Goal: Transaction & Acquisition: Obtain resource

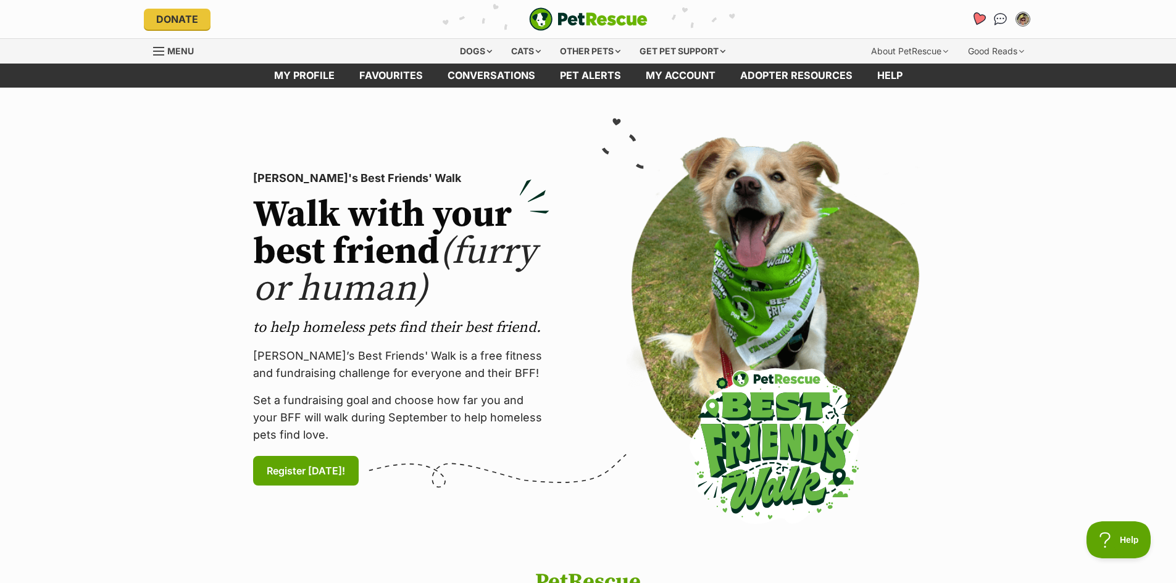
click at [980, 15] on icon "Favourites" at bounding box center [977, 19] width 15 height 14
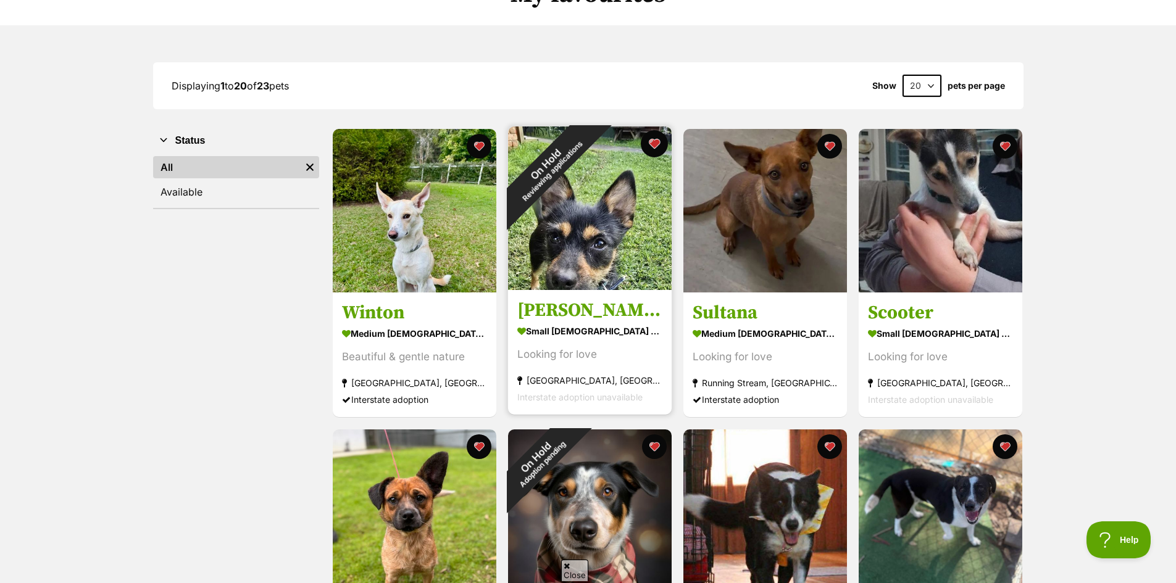
click at [657, 143] on button "favourite" at bounding box center [654, 143] width 27 height 27
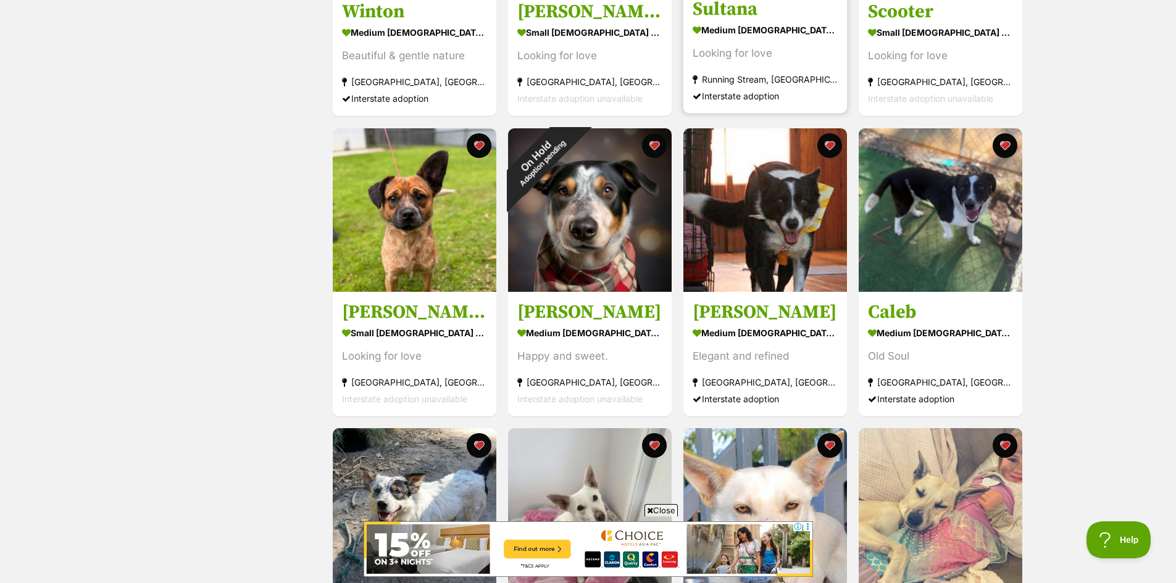
scroll to position [432, 0]
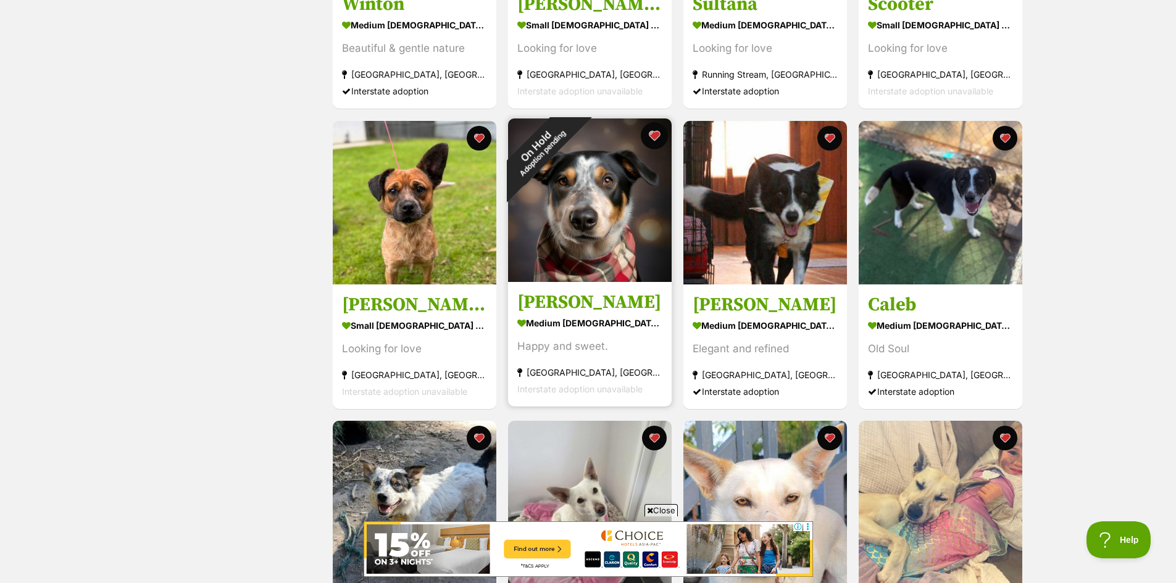
click at [655, 135] on button "favourite" at bounding box center [654, 135] width 27 height 27
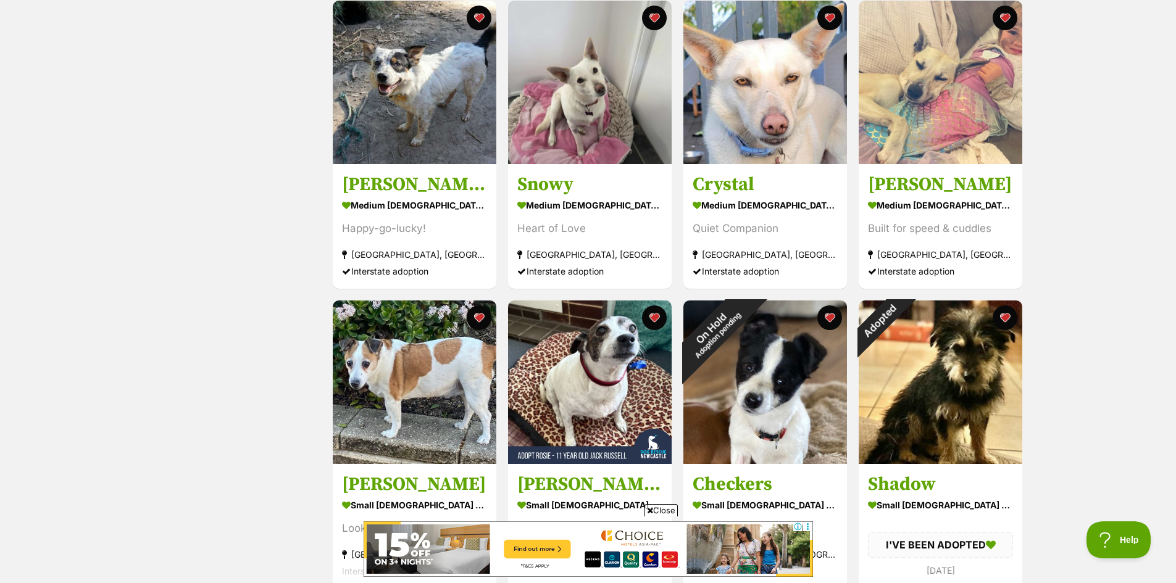
scroll to position [926, 0]
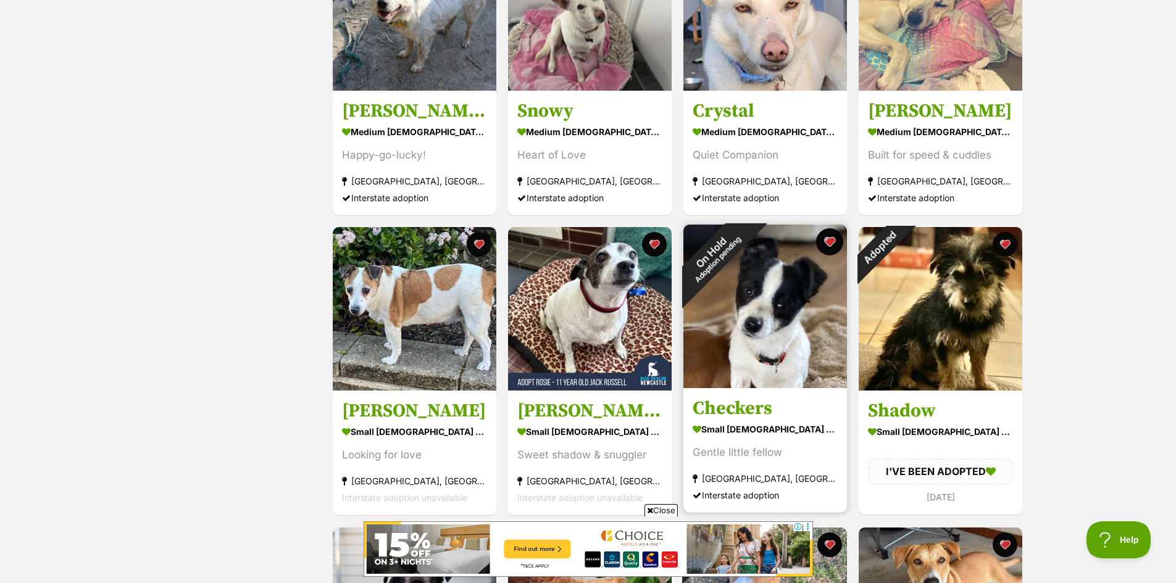
click at [828, 237] on button "favourite" at bounding box center [829, 241] width 27 height 27
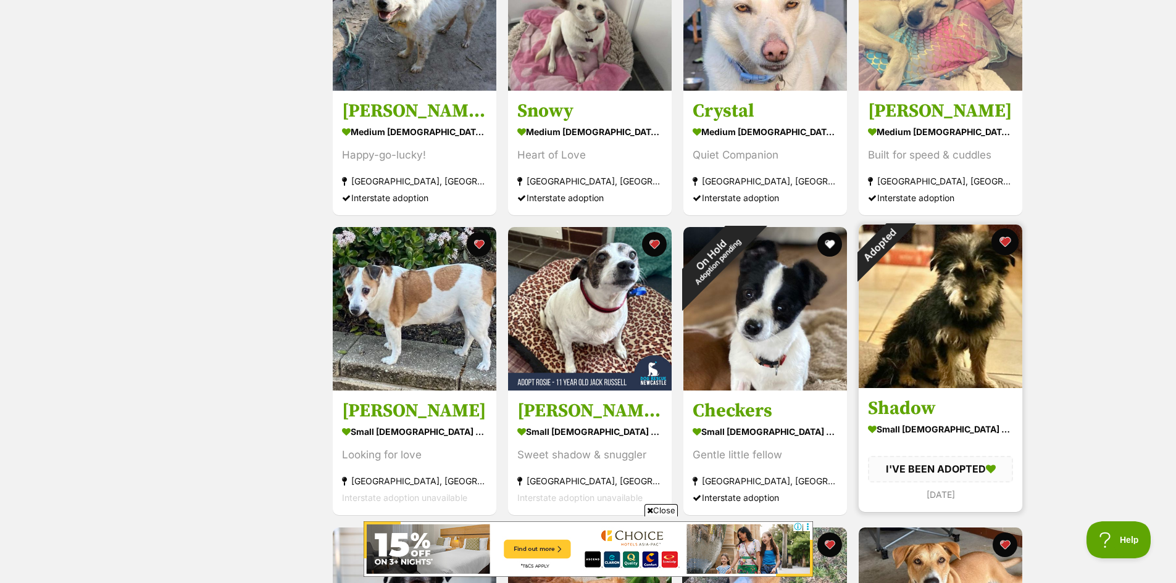
click at [1005, 239] on button "favourite" at bounding box center [1004, 241] width 27 height 27
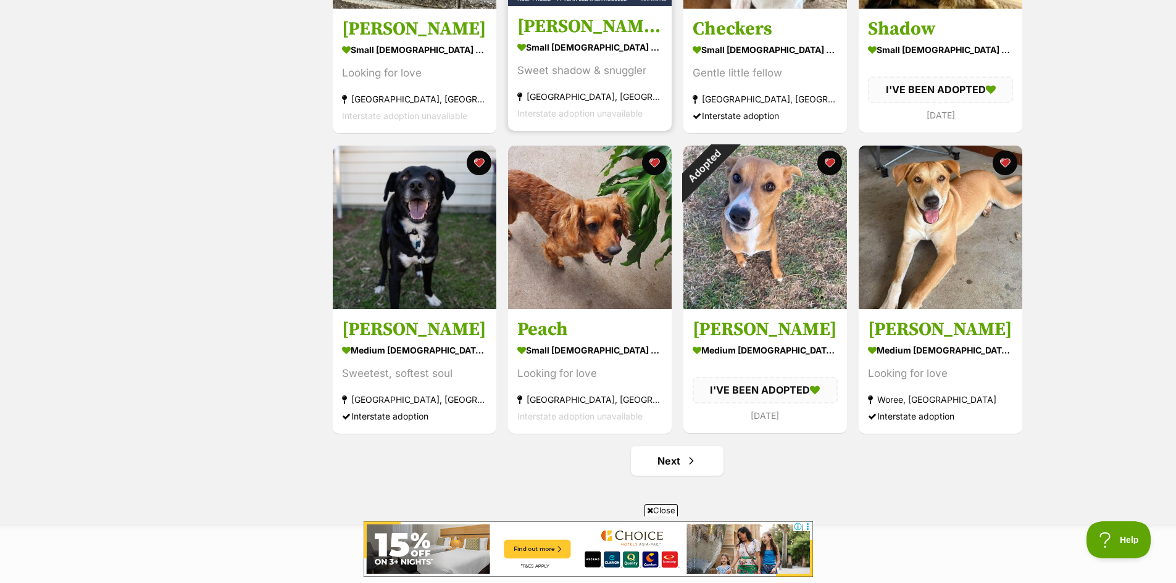
scroll to position [1358, 0]
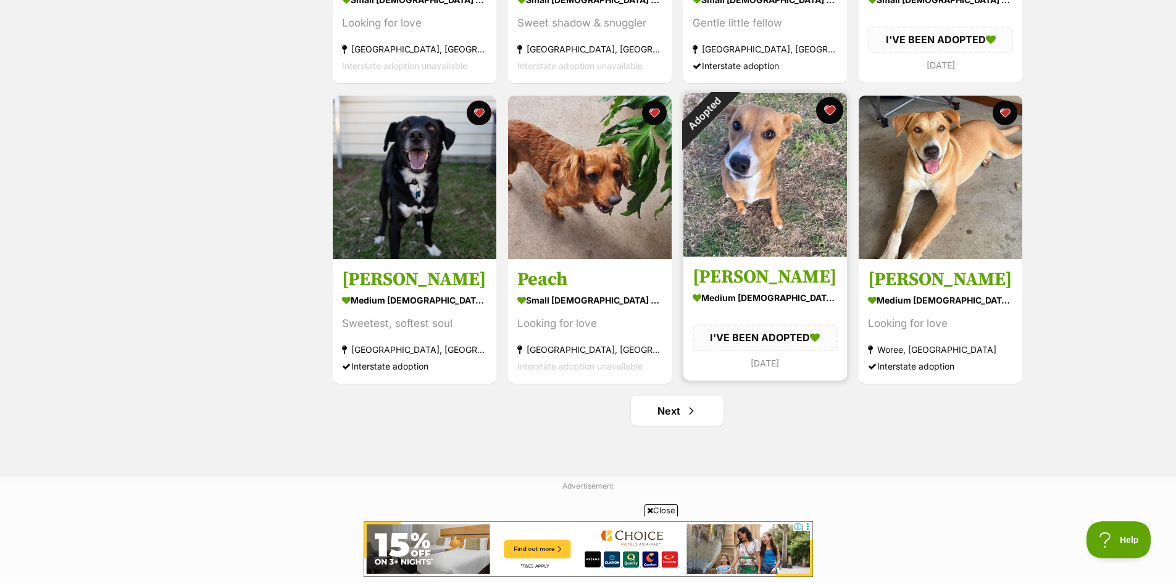
click at [828, 110] on button "favourite" at bounding box center [829, 110] width 27 height 27
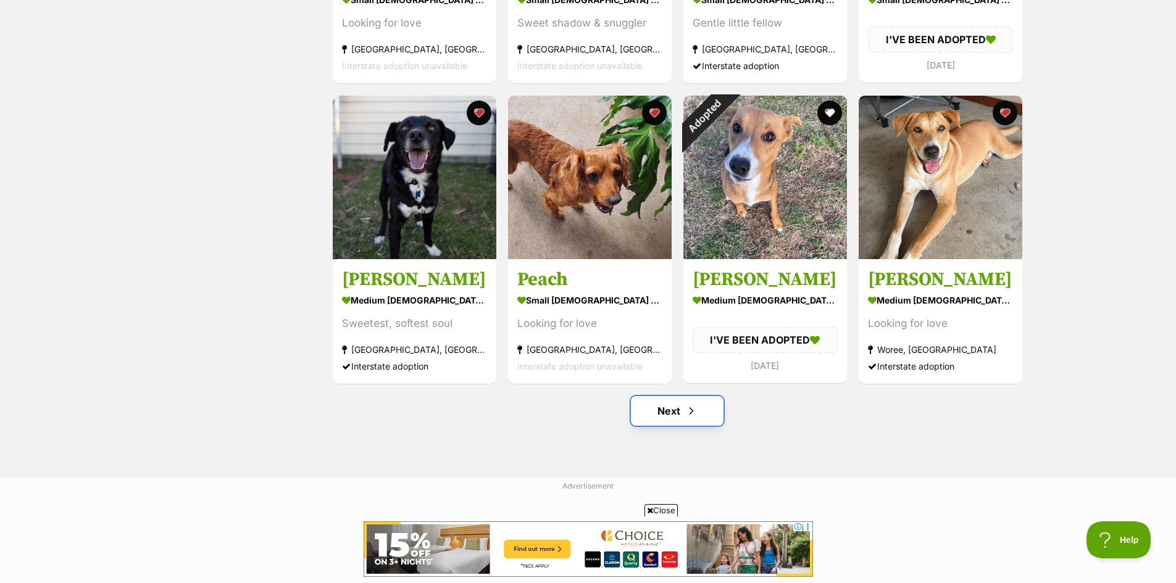
click at [665, 412] on link "Next" at bounding box center [677, 411] width 93 height 30
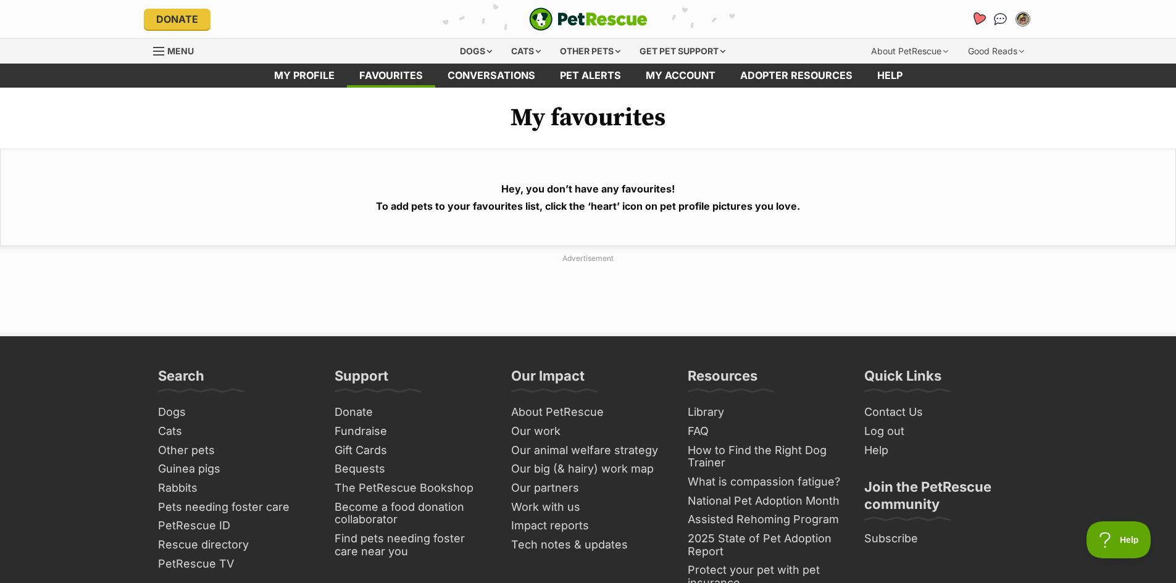
click at [979, 15] on icon "Favourites" at bounding box center [977, 19] width 15 height 14
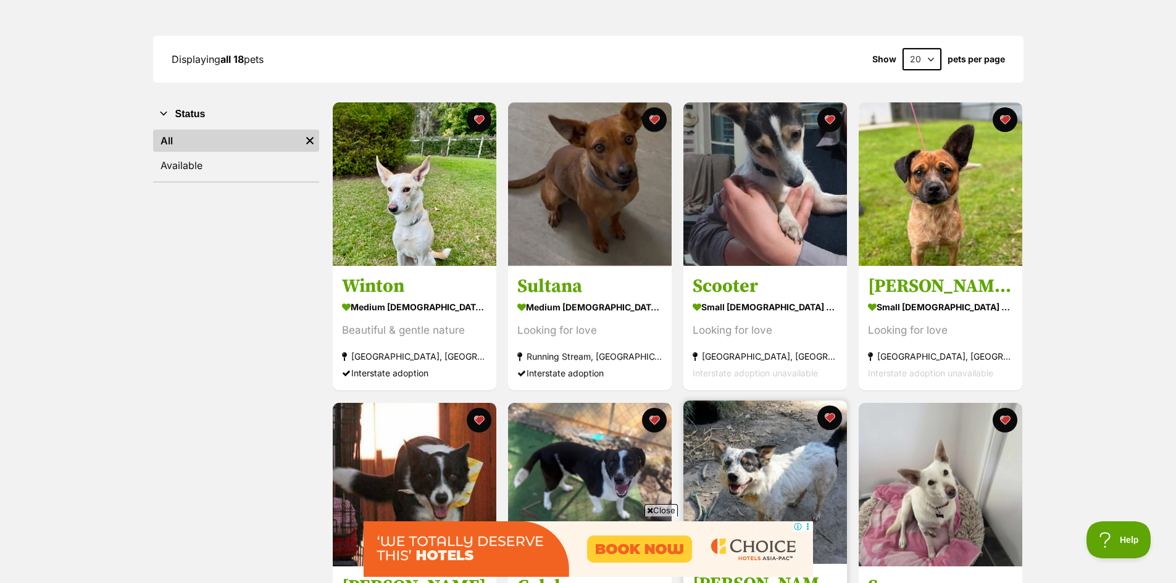
scroll to position [123, 0]
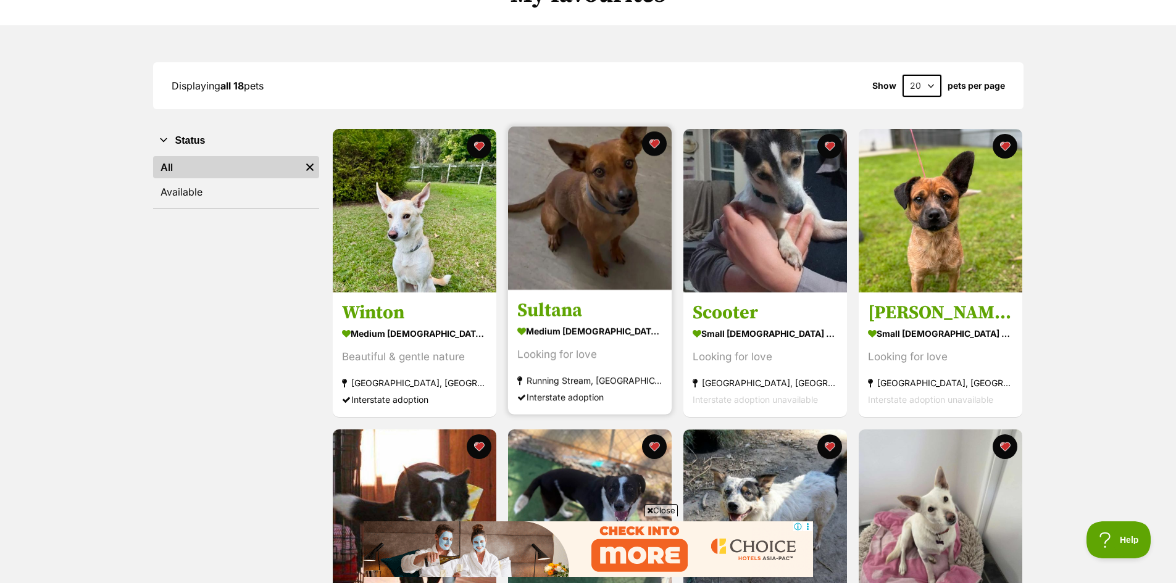
click at [613, 196] on img at bounding box center [590, 209] width 164 height 164
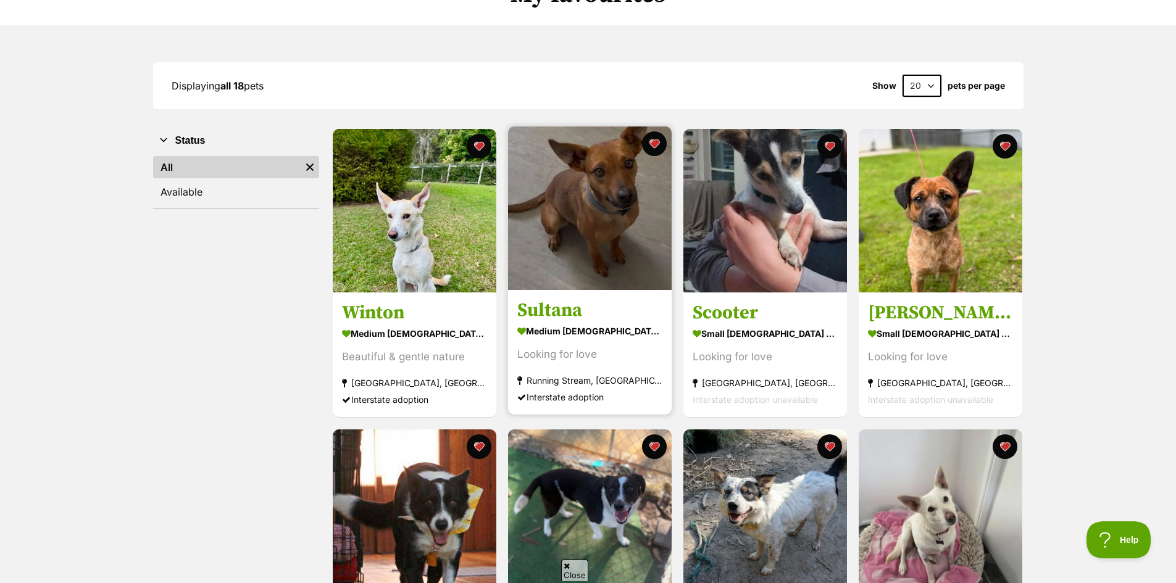
scroll to position [0, 0]
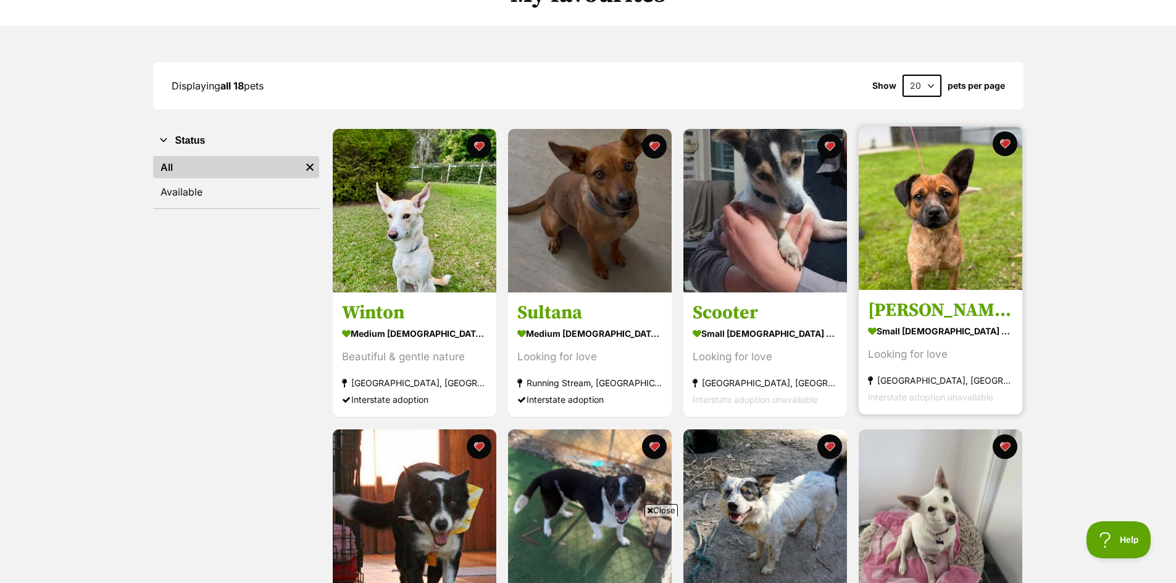
click at [932, 222] on img at bounding box center [940, 209] width 164 height 164
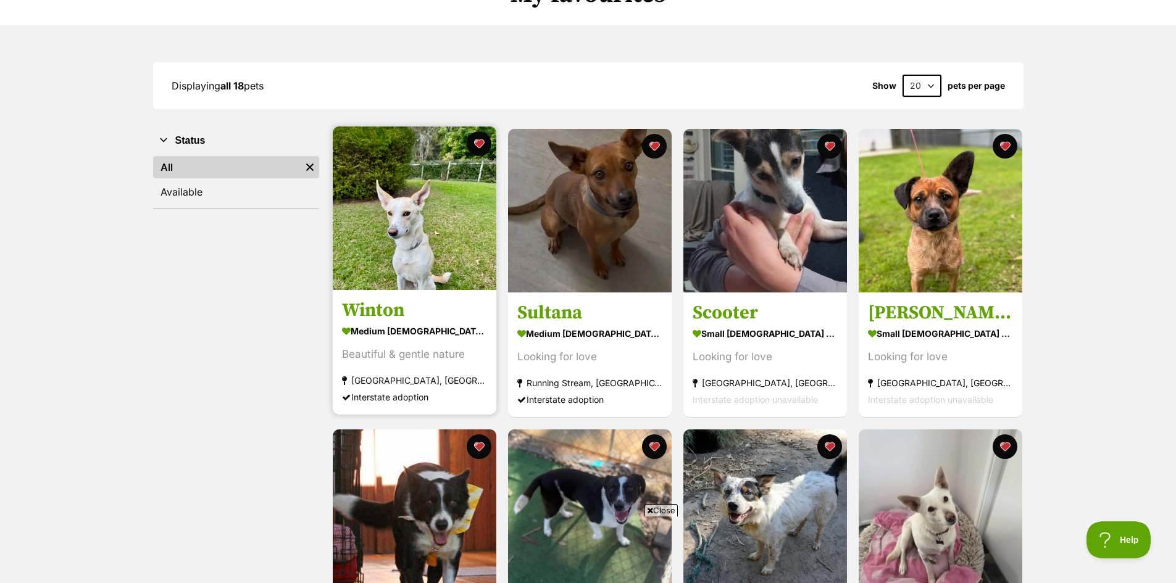
click at [413, 252] on img at bounding box center [415, 209] width 164 height 164
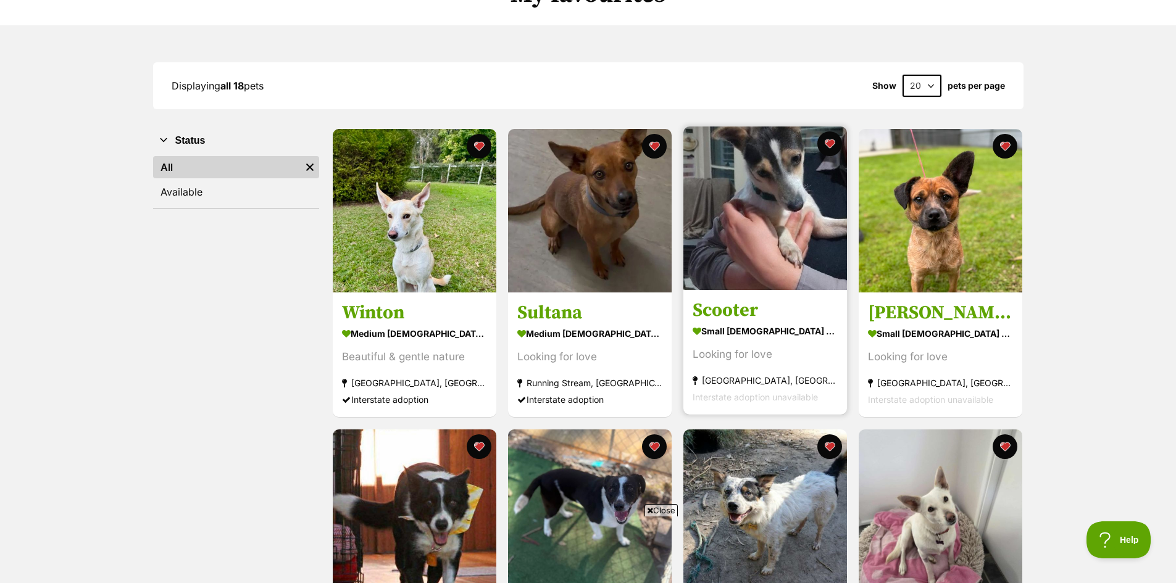
click at [788, 193] on img at bounding box center [765, 209] width 164 height 164
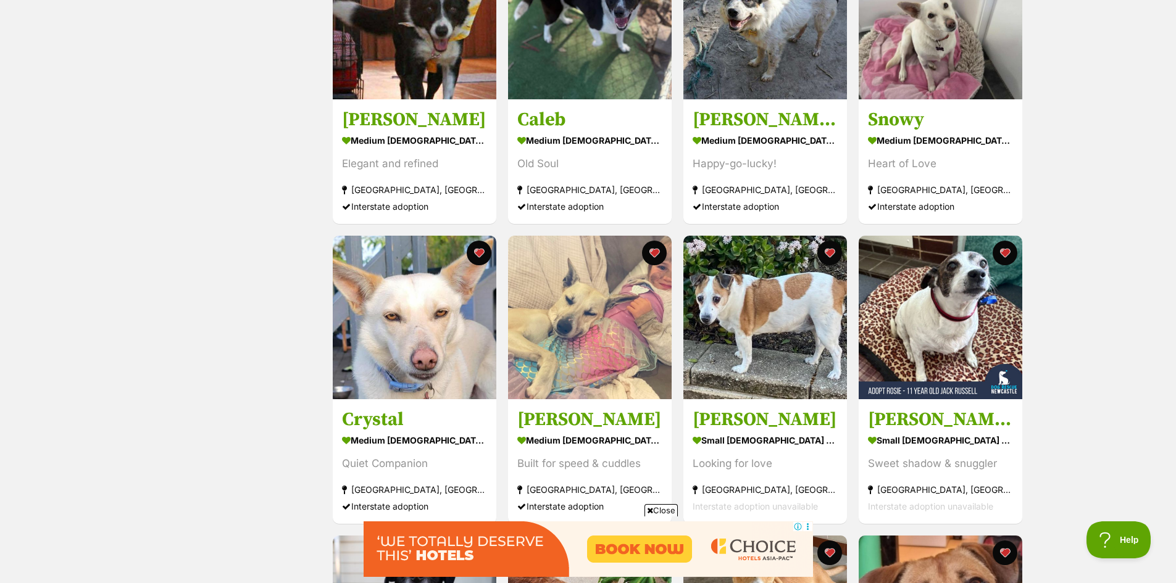
scroll to position [802, 0]
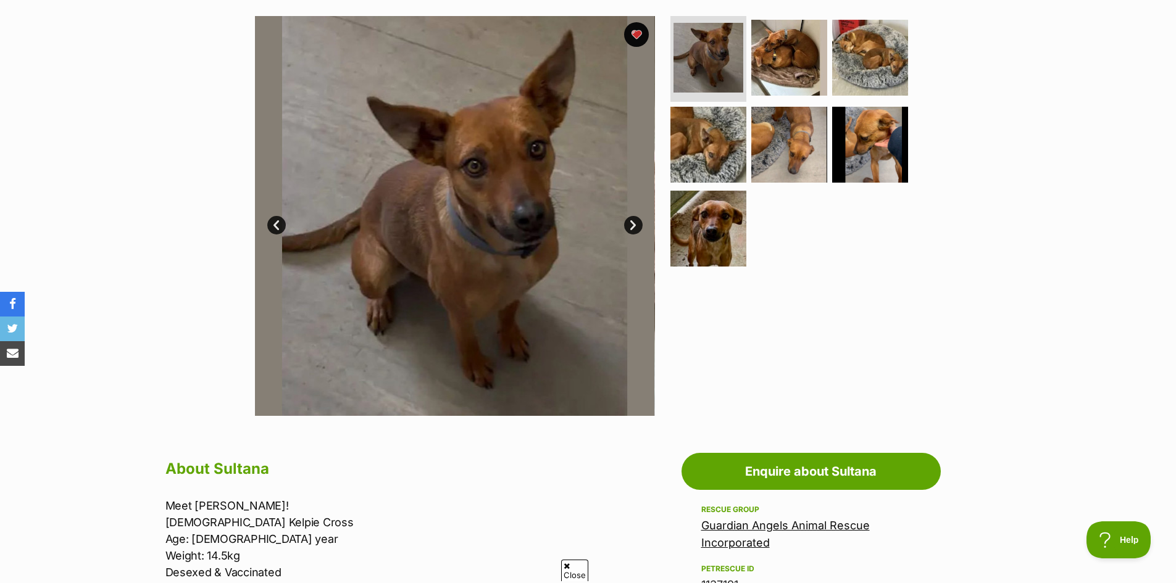
scroll to position [247, 0]
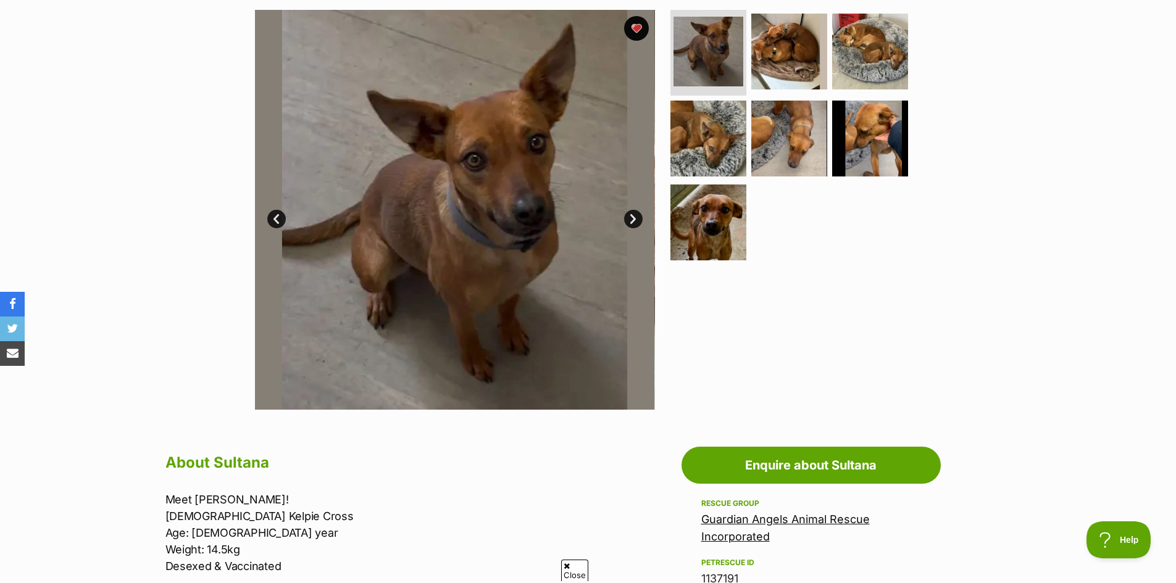
click at [633, 218] on link "Next" at bounding box center [633, 219] width 19 height 19
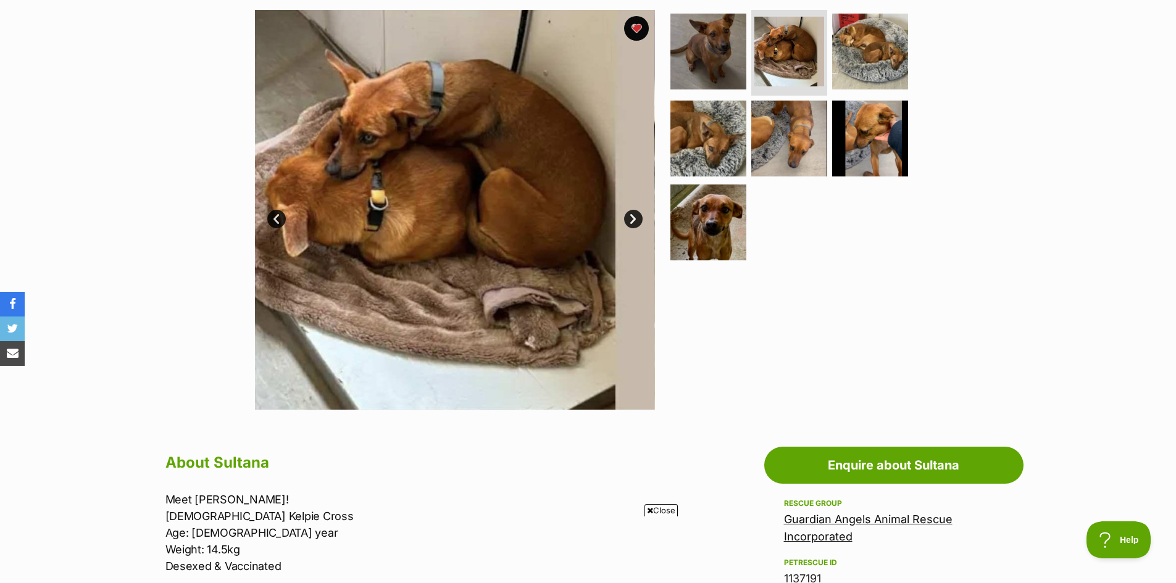
scroll to position [0, 0]
click at [633, 218] on link "Next" at bounding box center [633, 219] width 19 height 19
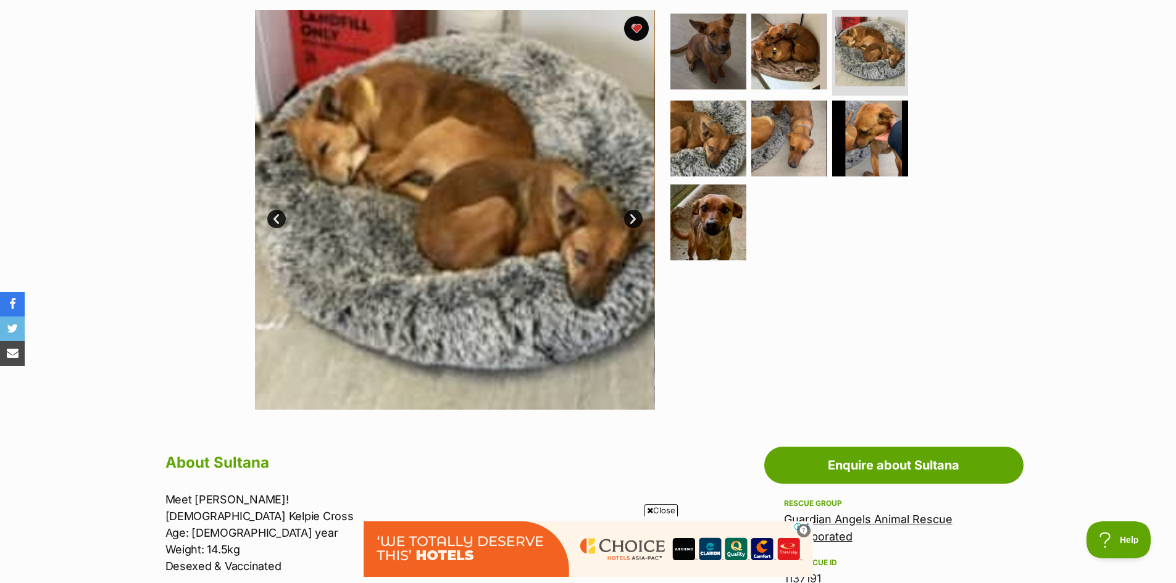
click at [633, 218] on link "Next" at bounding box center [633, 219] width 19 height 19
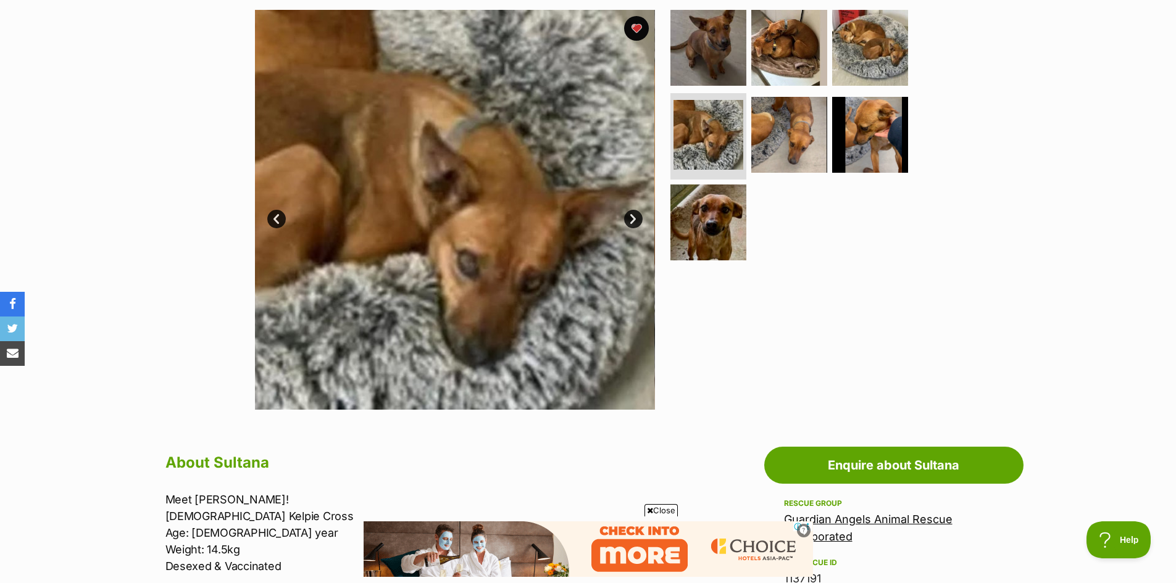
click at [633, 218] on link "Next" at bounding box center [633, 219] width 19 height 19
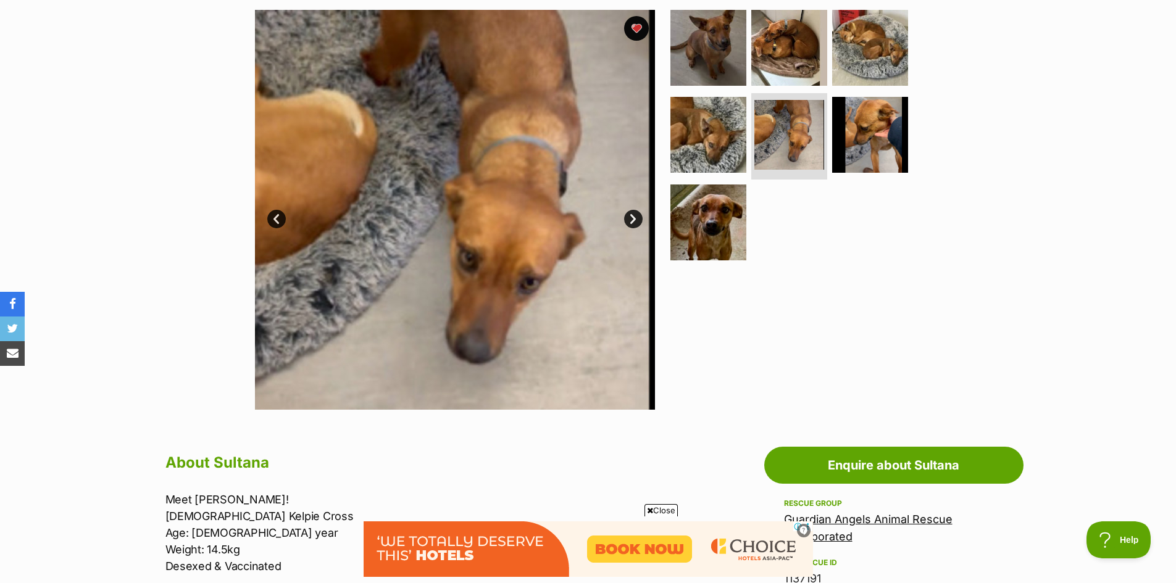
click at [633, 218] on link "Next" at bounding box center [633, 219] width 19 height 19
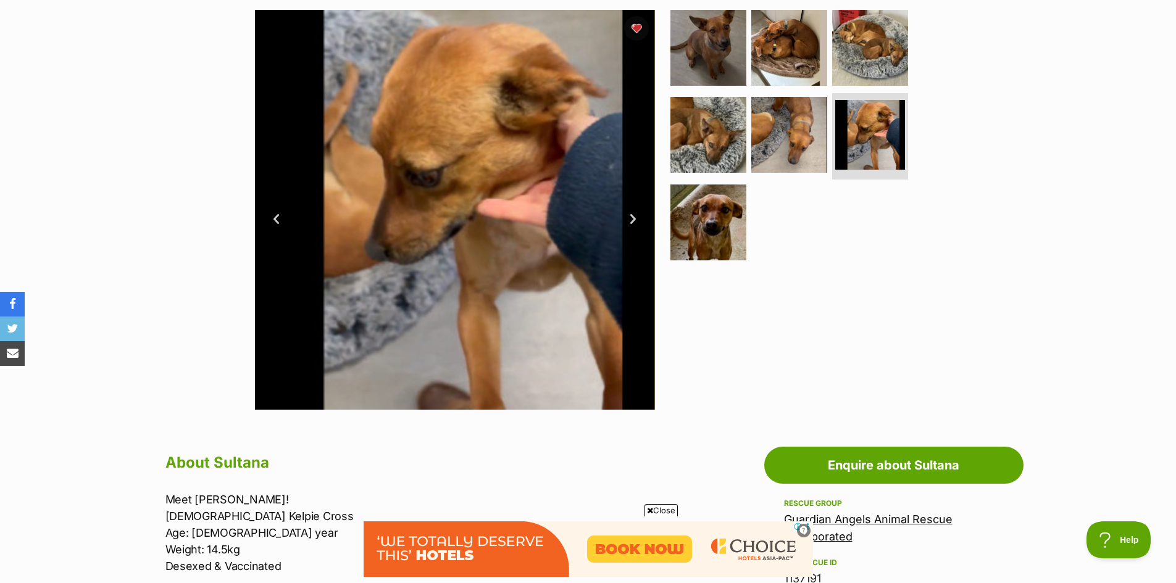
click at [633, 218] on link "Next" at bounding box center [633, 219] width 19 height 19
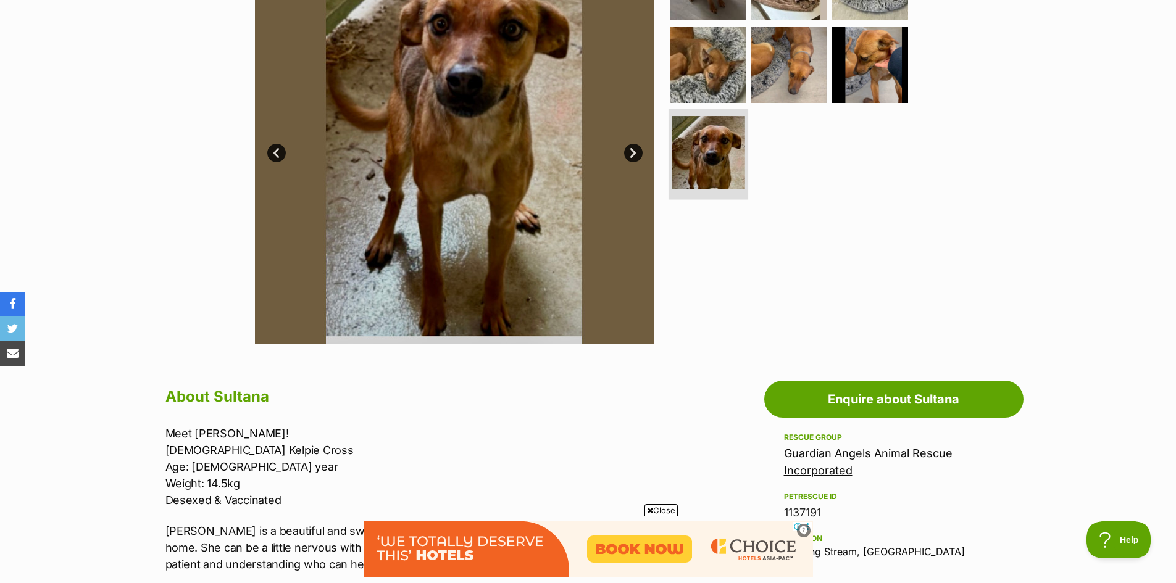
scroll to position [62, 0]
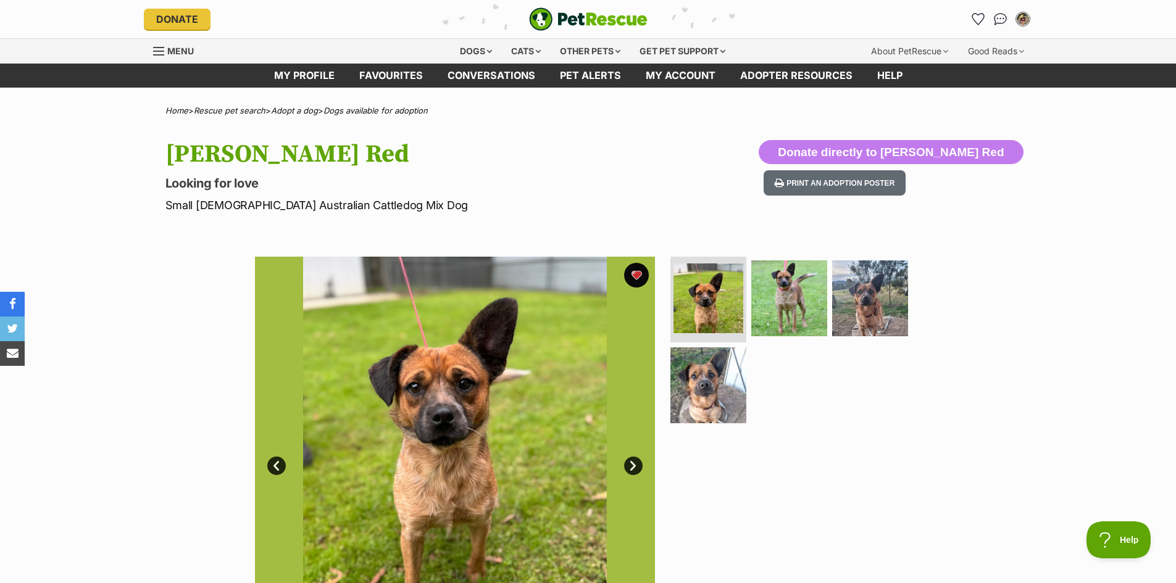
click at [633, 469] on link "Next" at bounding box center [633, 466] width 19 height 19
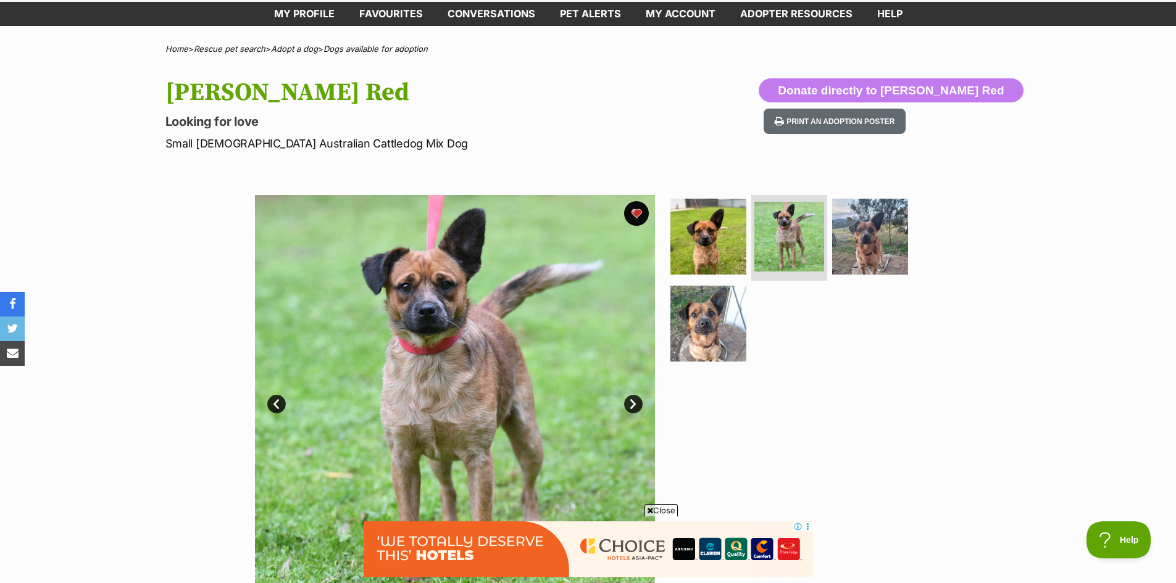
click at [631, 399] on link "Next" at bounding box center [633, 404] width 19 height 19
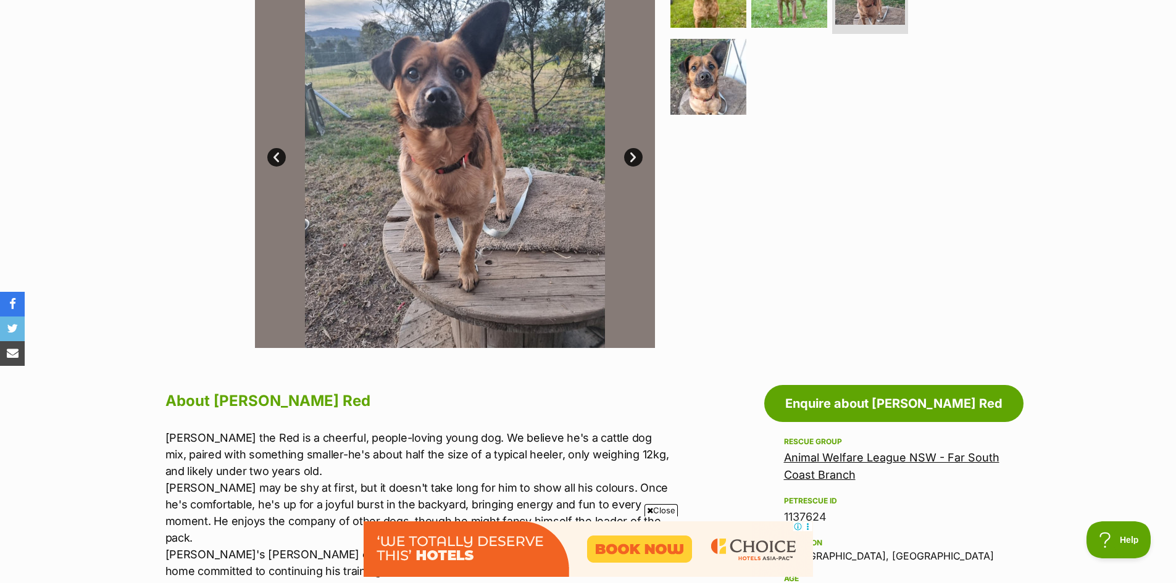
scroll to position [185, 0]
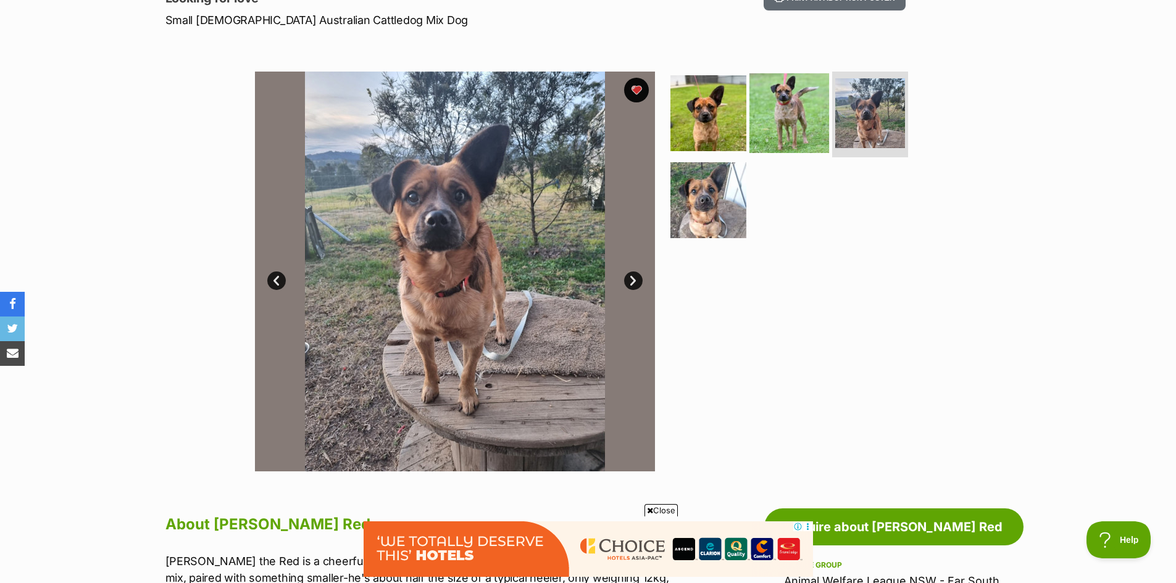
click at [800, 121] on img at bounding box center [789, 113] width 80 height 80
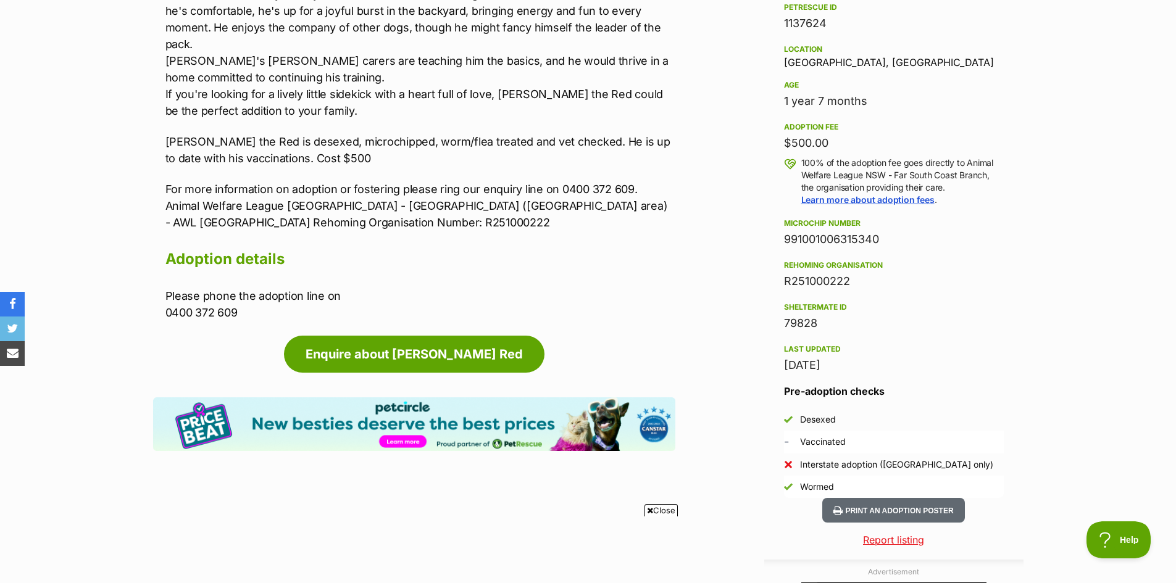
scroll to position [0, 0]
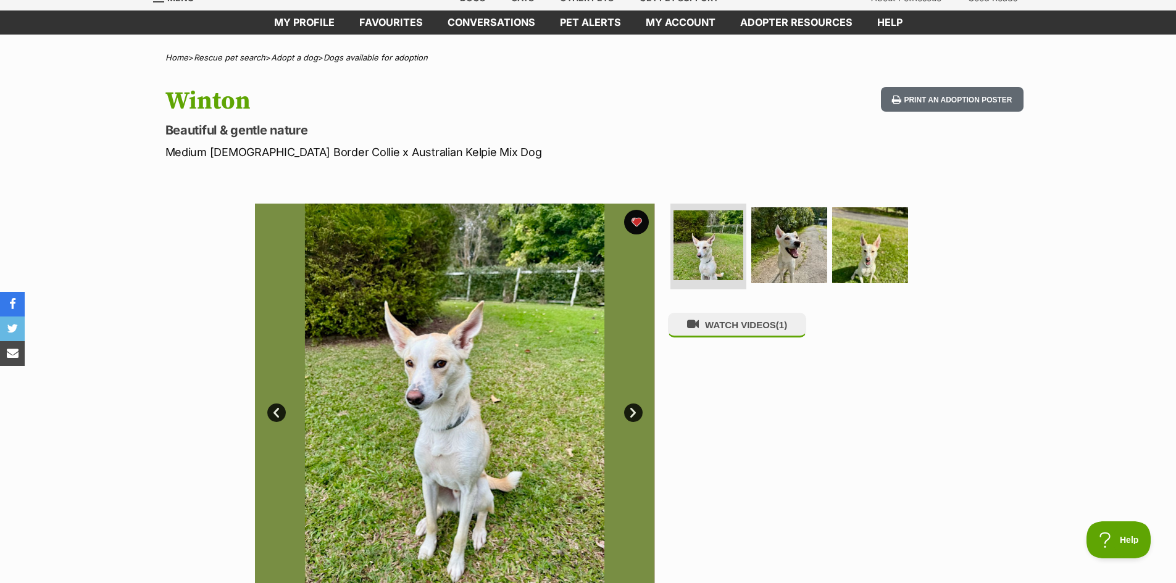
scroll to position [123, 0]
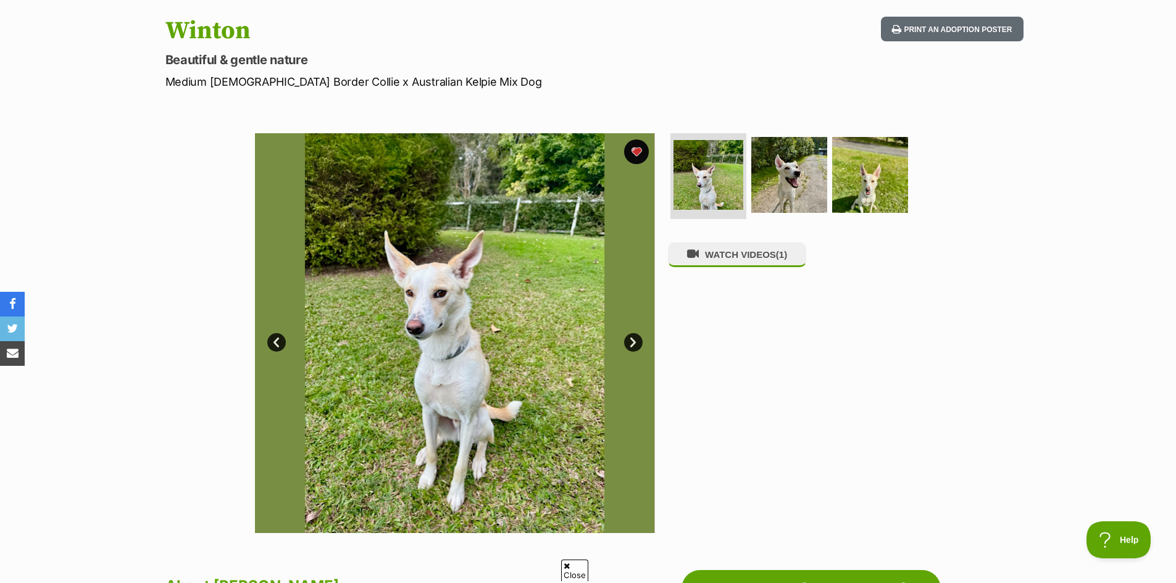
click at [629, 340] on link "Next" at bounding box center [633, 342] width 19 height 19
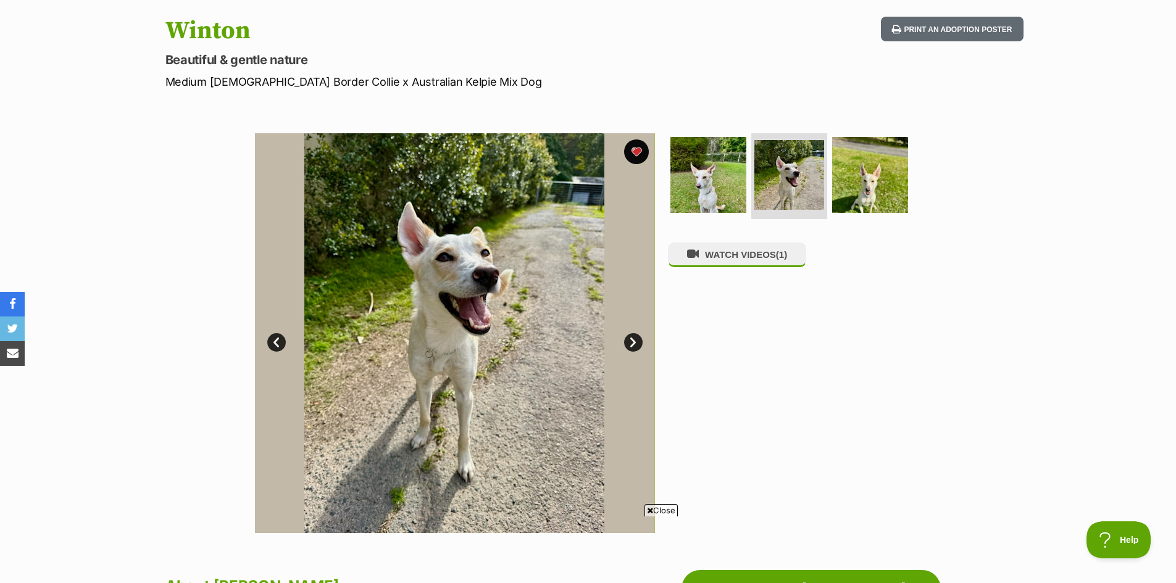
click at [629, 340] on link "Next" at bounding box center [633, 342] width 19 height 19
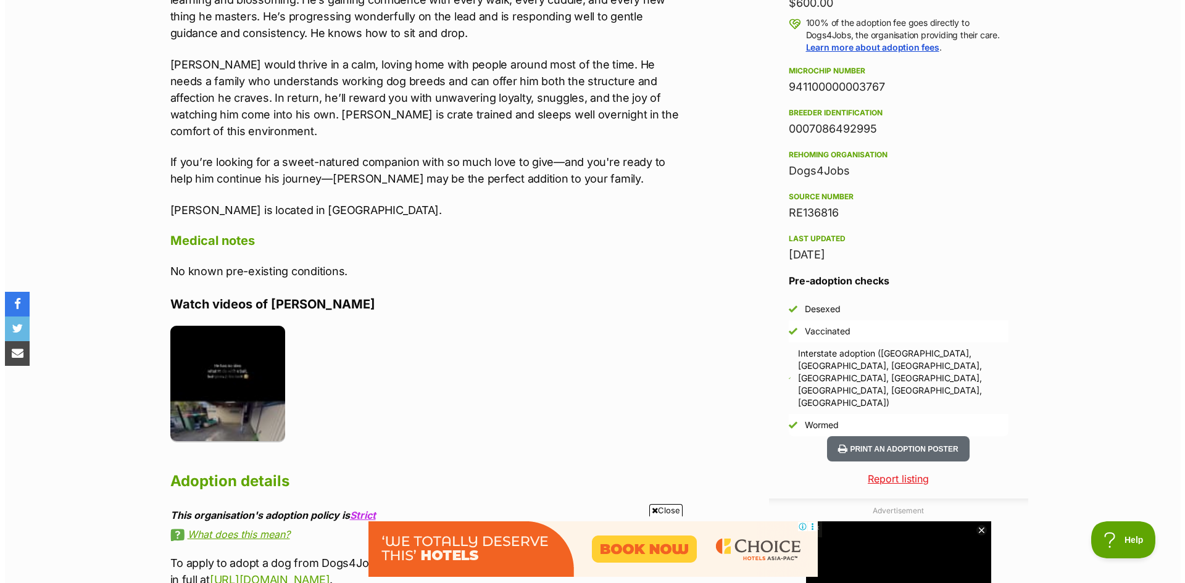
scroll to position [926, 0]
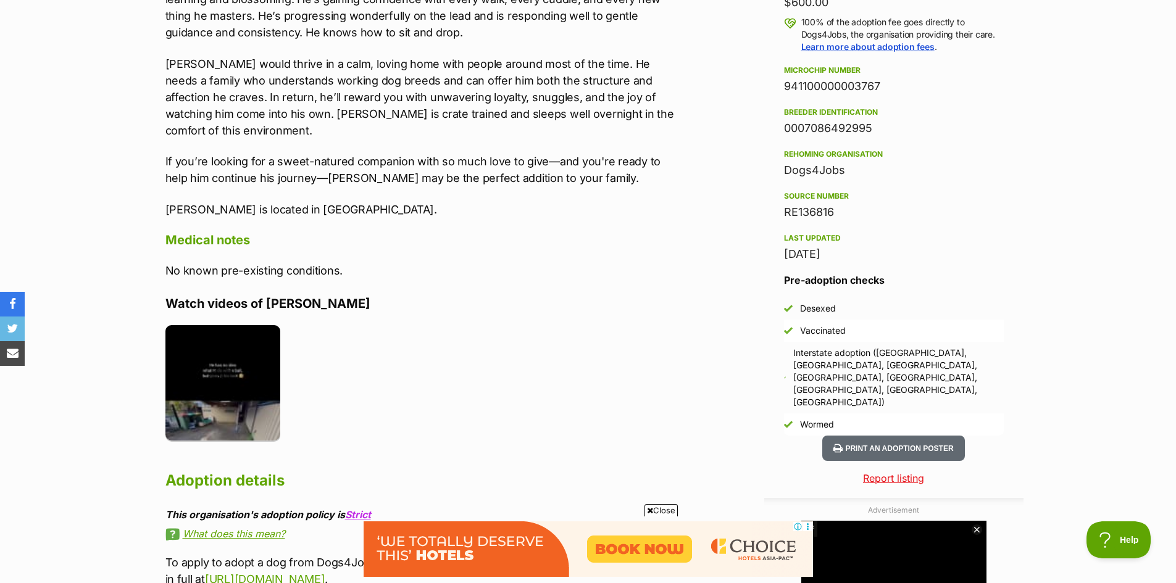
click at [227, 361] on img at bounding box center [222, 382] width 115 height 115
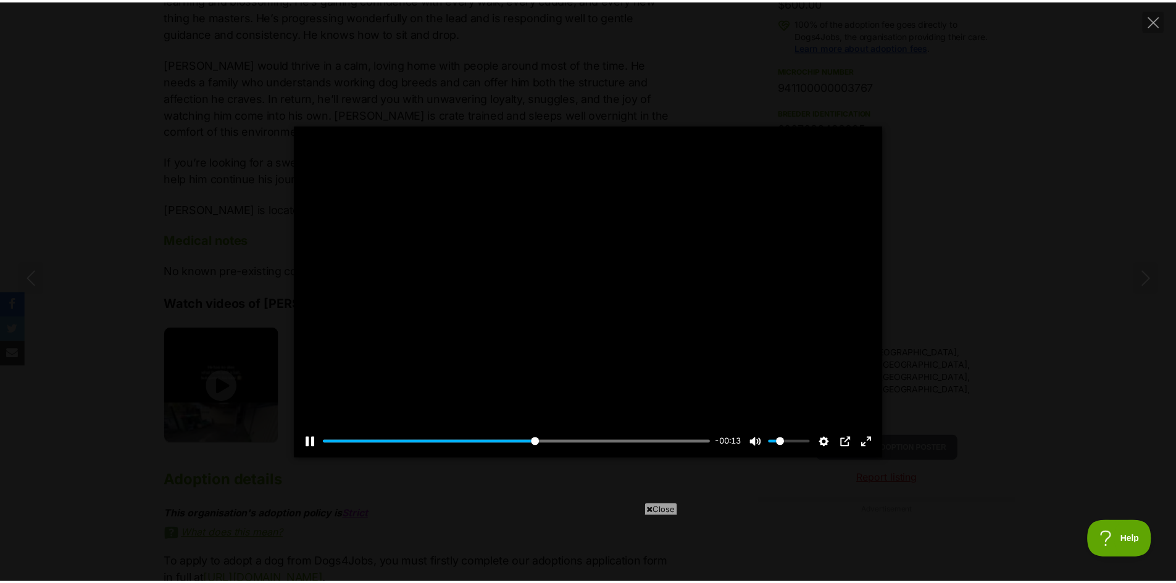
scroll to position [0, 0]
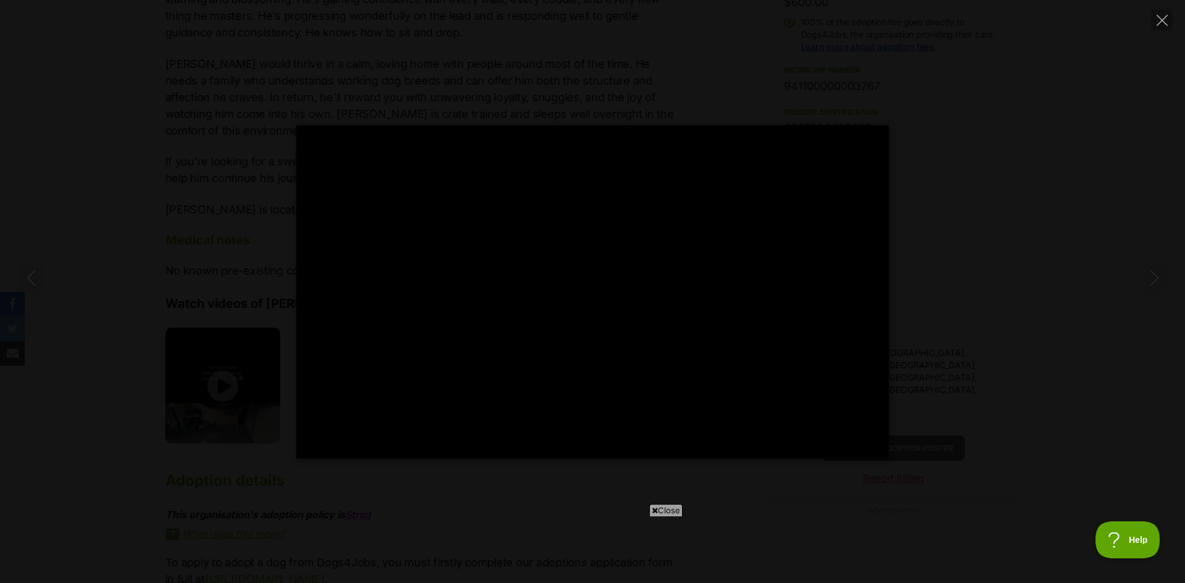
type input "100"
click at [1160, 16] on icon "Close" at bounding box center [1161, 20] width 11 height 11
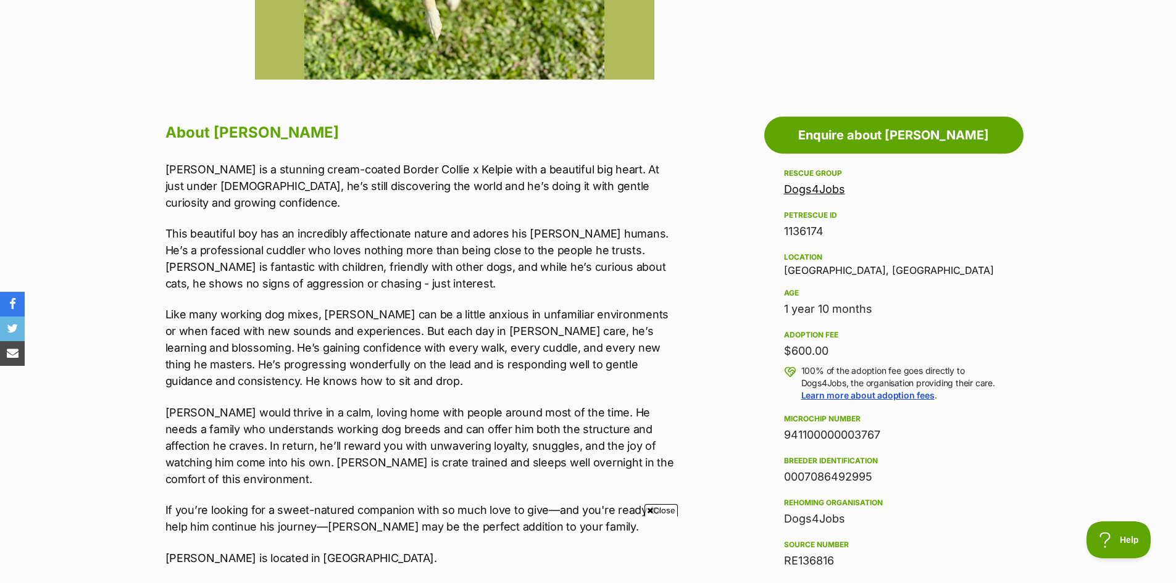
scroll to position [555, 0]
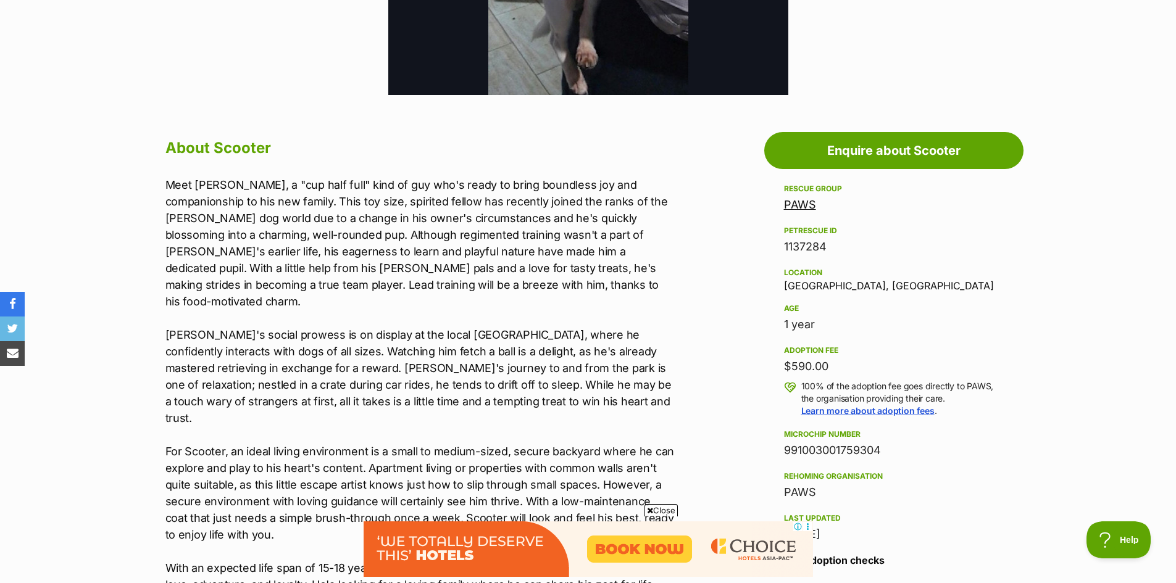
scroll to position [679, 0]
